Goal: Task Accomplishment & Management: Use online tool/utility

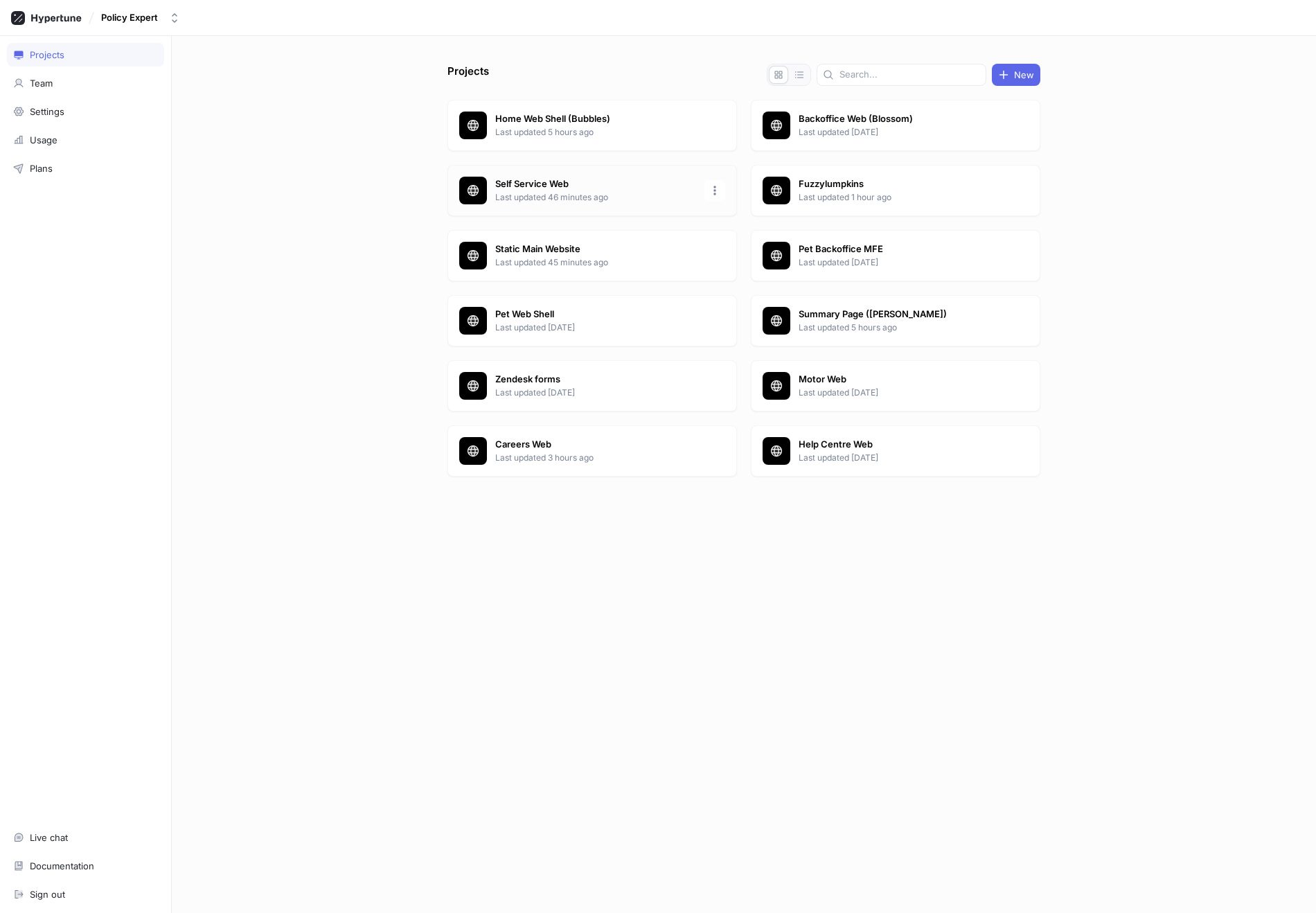
click at [584, 187] on p "Self Service Web" at bounding box center [596, 184] width 200 height 14
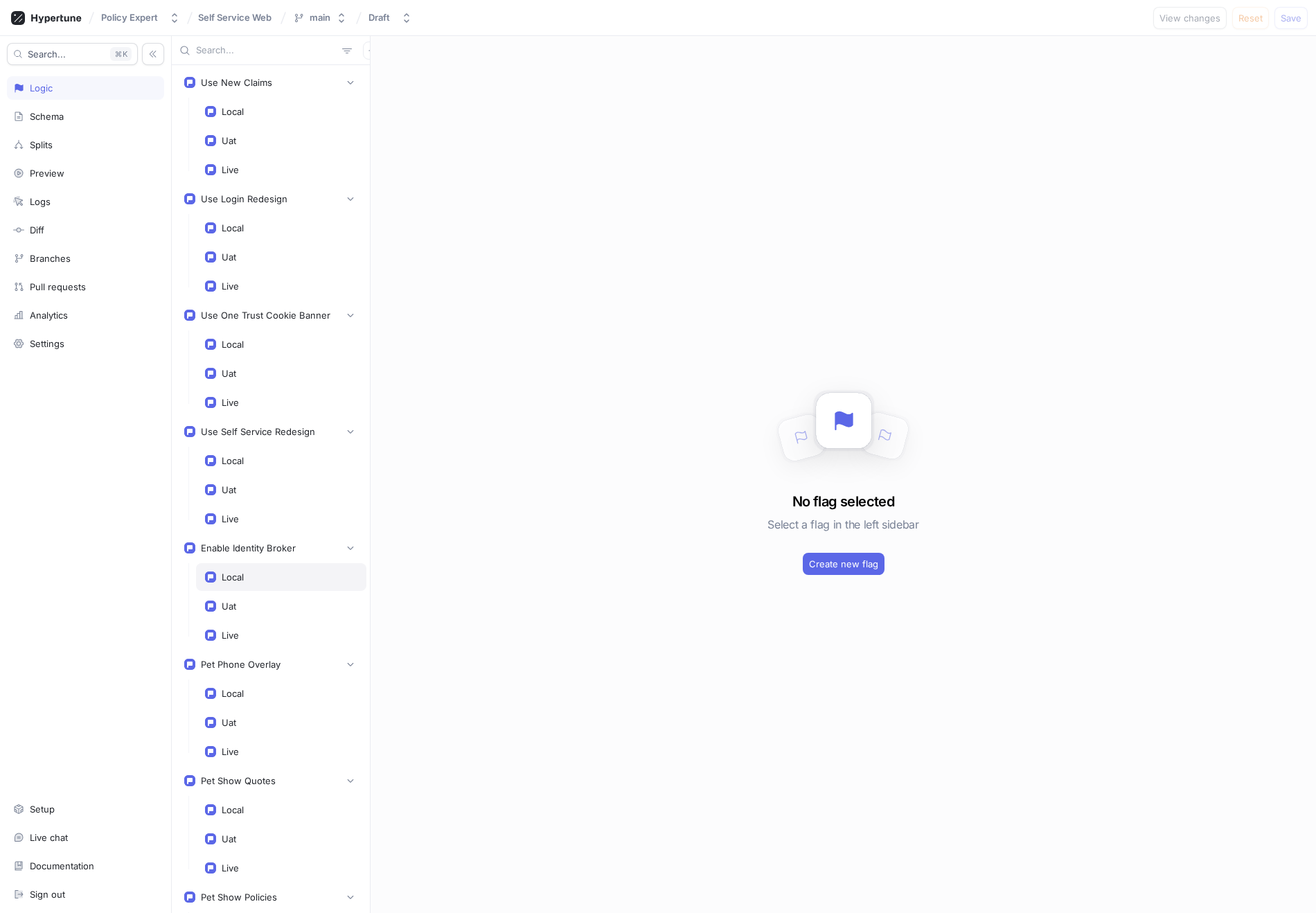
click at [267, 580] on div "Local" at bounding box center [281, 577] width 153 height 11
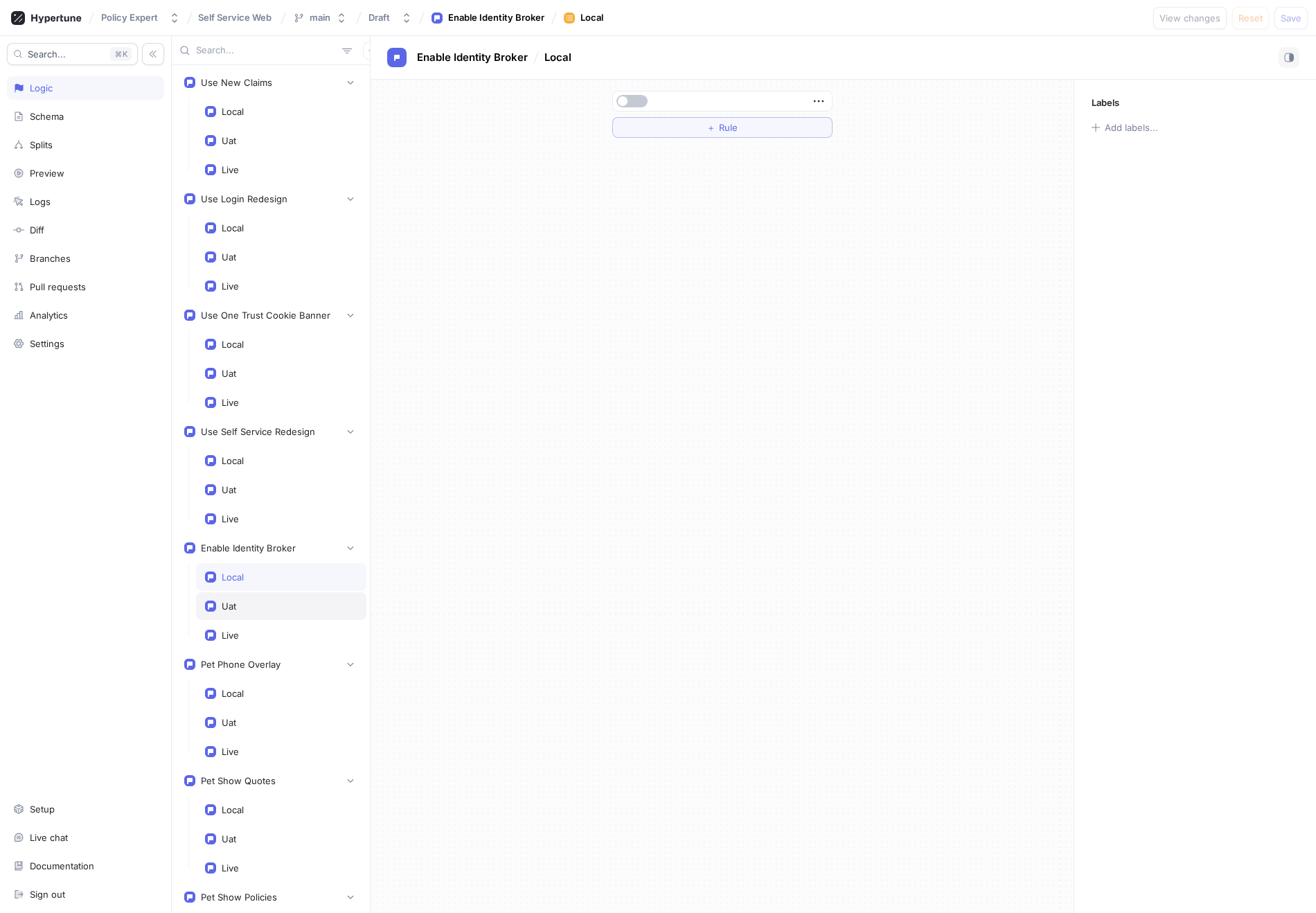
click at [264, 605] on div "Uat" at bounding box center [281, 606] width 153 height 11
click at [272, 560] on div "Enable Identity Broker" at bounding box center [271, 548] width 191 height 28
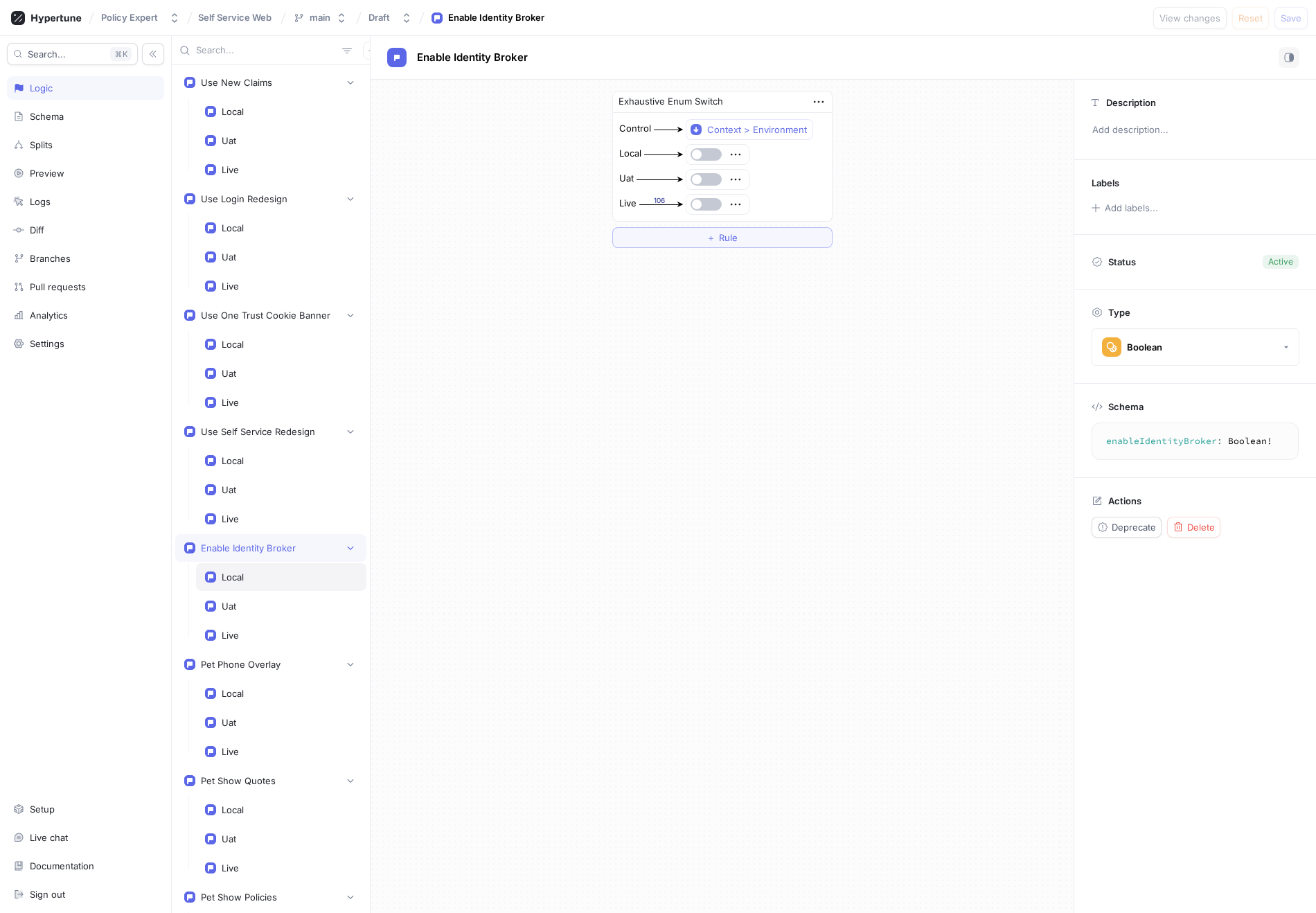
click at [267, 580] on div "Local" at bounding box center [281, 577] width 153 height 11
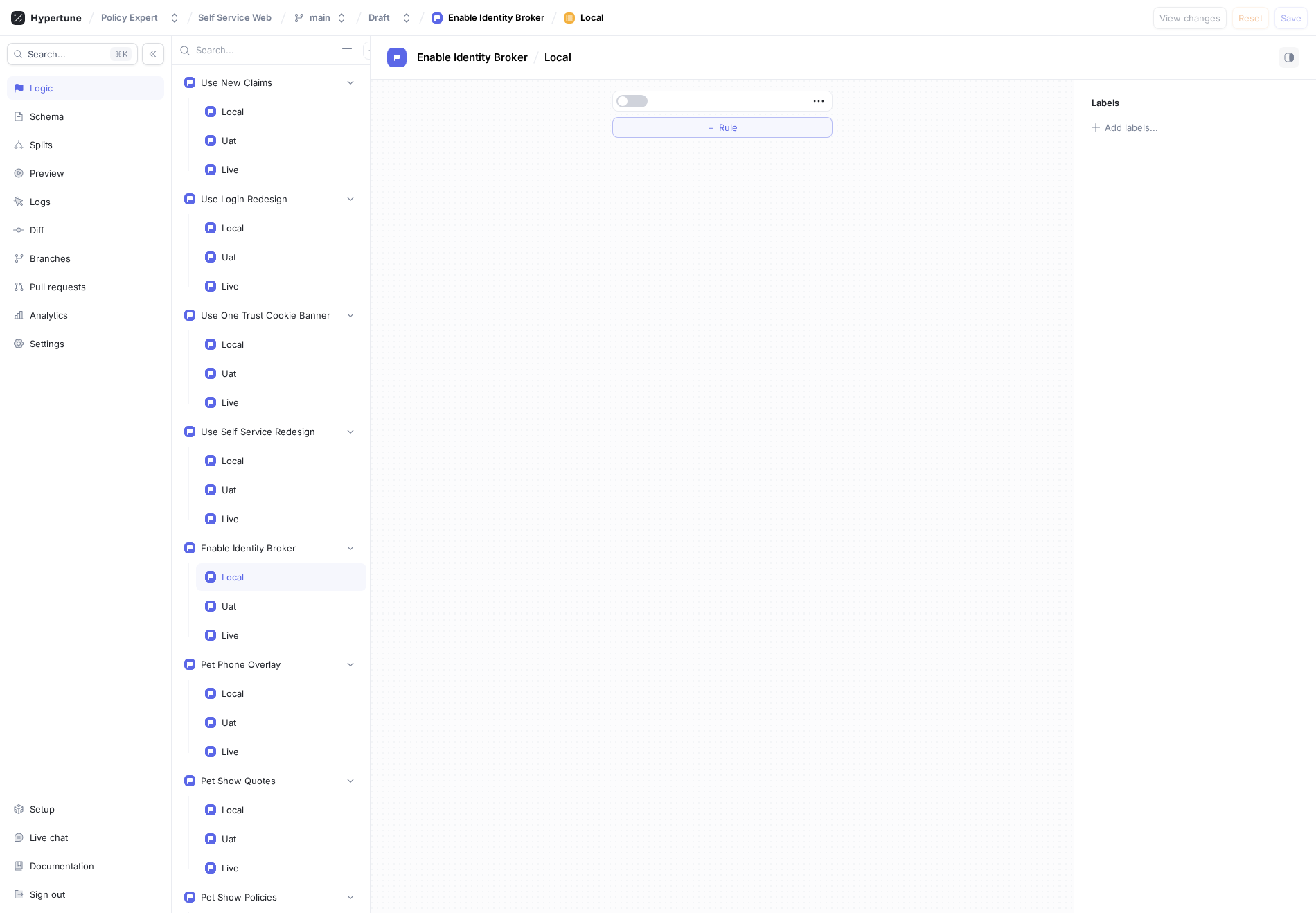
click at [634, 99] on button "button" at bounding box center [631, 100] width 31 height 12
click at [268, 610] on div "Uat" at bounding box center [281, 606] width 153 height 11
click at [630, 102] on button "button" at bounding box center [631, 100] width 31 height 12
click at [599, 336] on div "＋ Rule" at bounding box center [722, 496] width 703 height 833
click at [1296, 11] on button "Save" at bounding box center [1291, 18] width 33 height 22
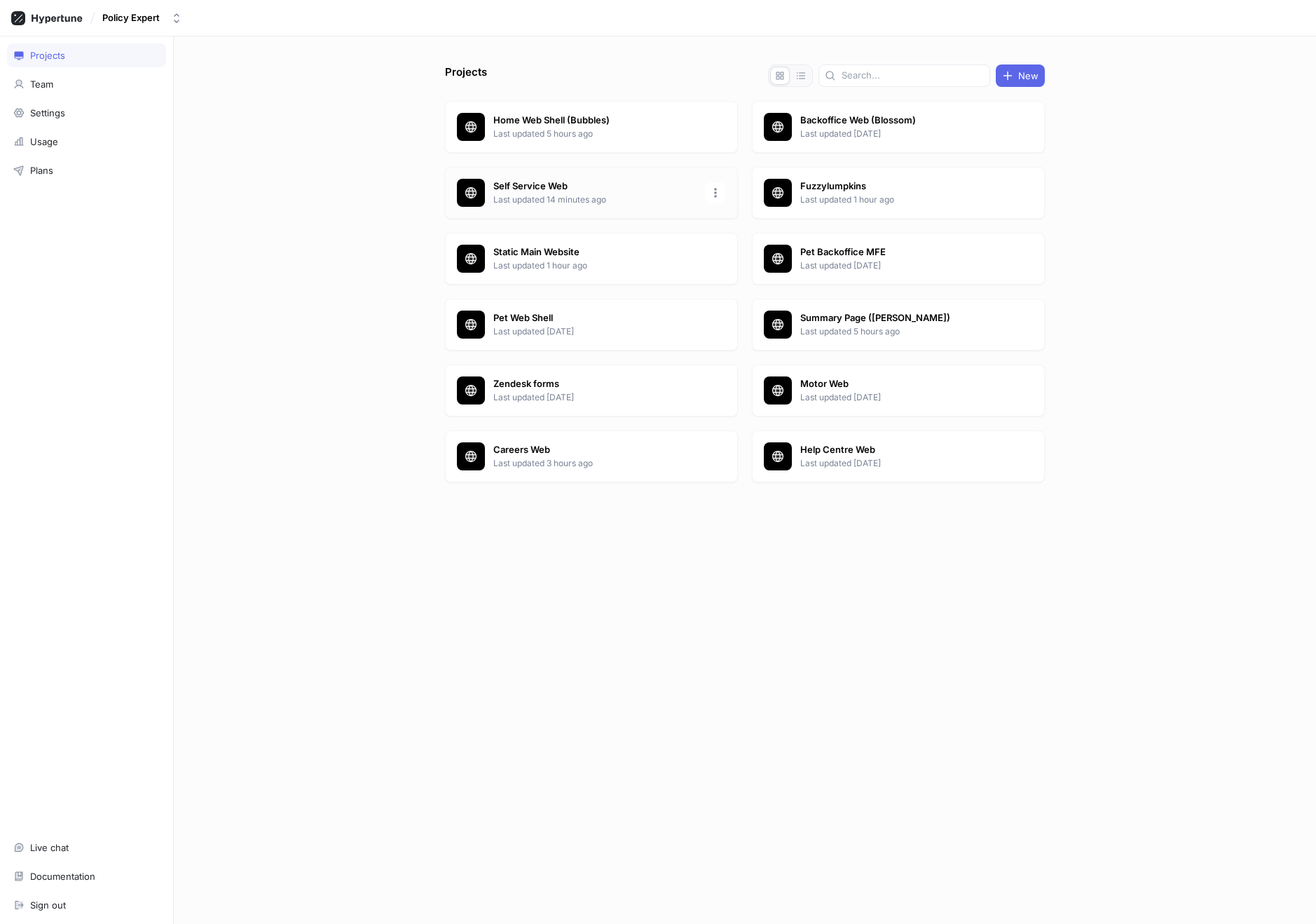
click at [513, 195] on p "Last updated 14 minutes ago" at bounding box center [595, 199] width 203 height 12
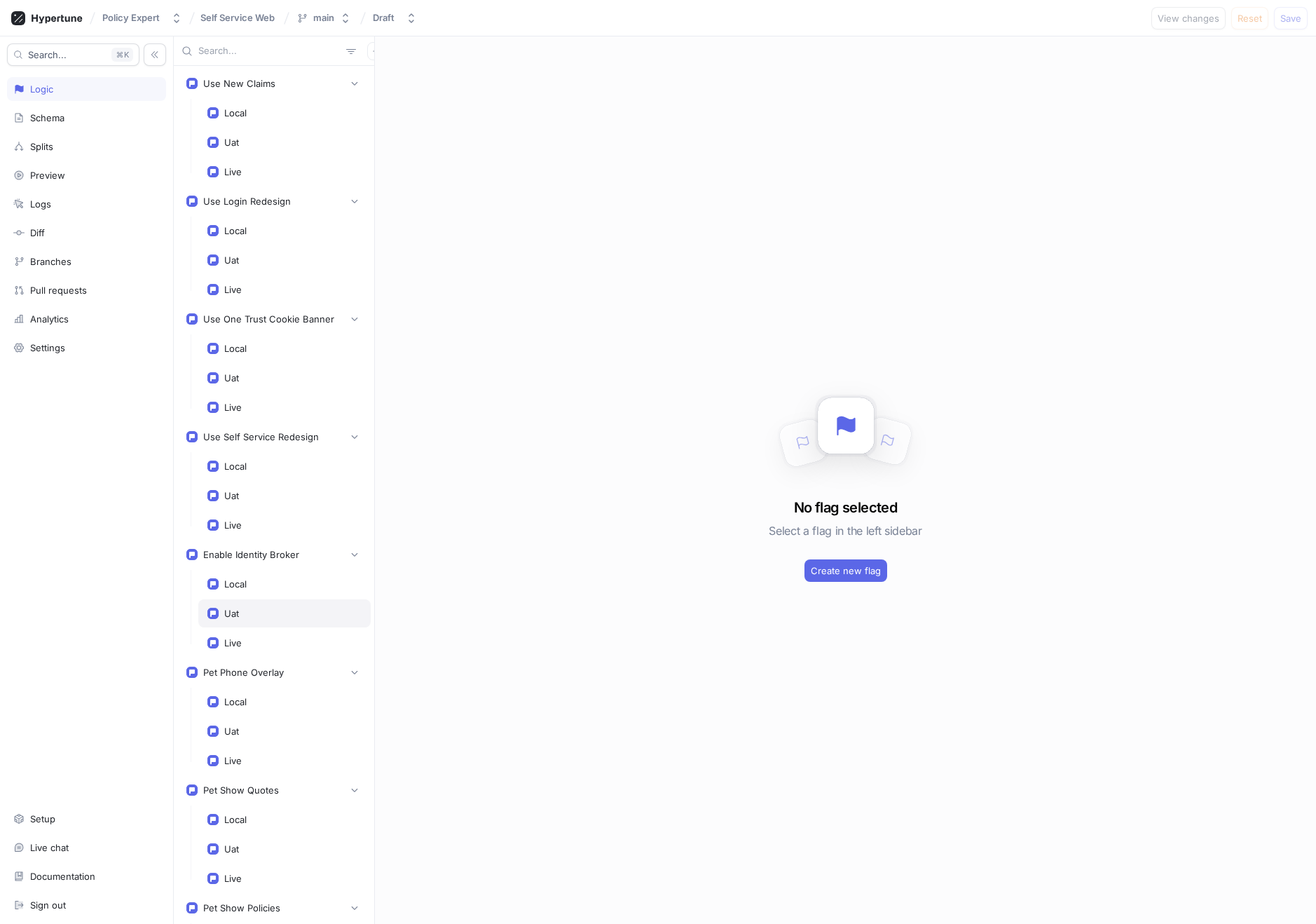
click at [283, 623] on div "Uat" at bounding box center [284, 613] width 172 height 28
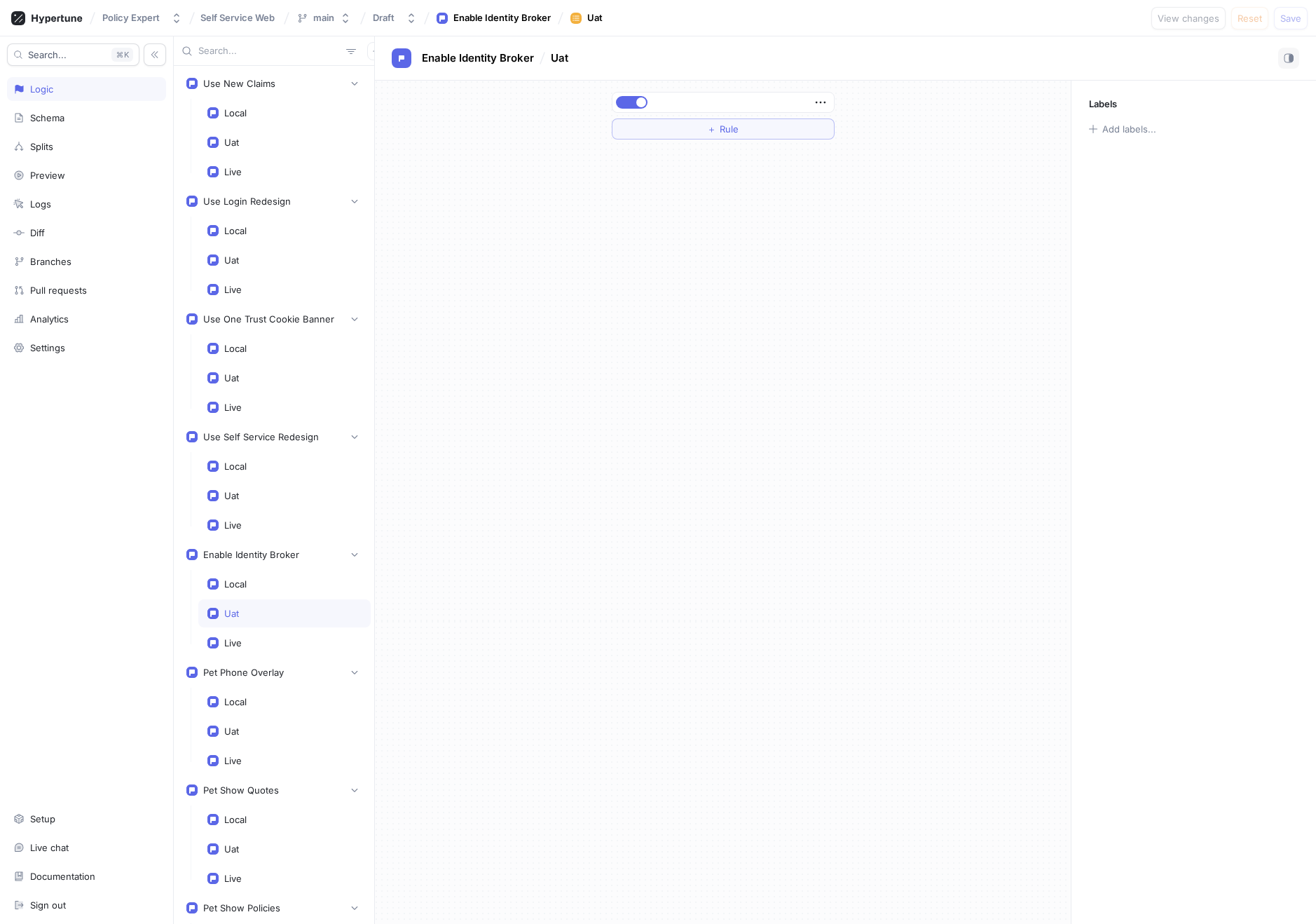
click at [639, 109] on div at bounding box center [723, 102] width 222 height 20
click at [633, 100] on button "button" at bounding box center [631, 101] width 31 height 12
click at [1292, 25] on button "Save" at bounding box center [1289, 18] width 33 height 23
click at [276, 591] on div "Local" at bounding box center [284, 584] width 172 height 28
